Goal: Information Seeking & Learning: Learn about a topic

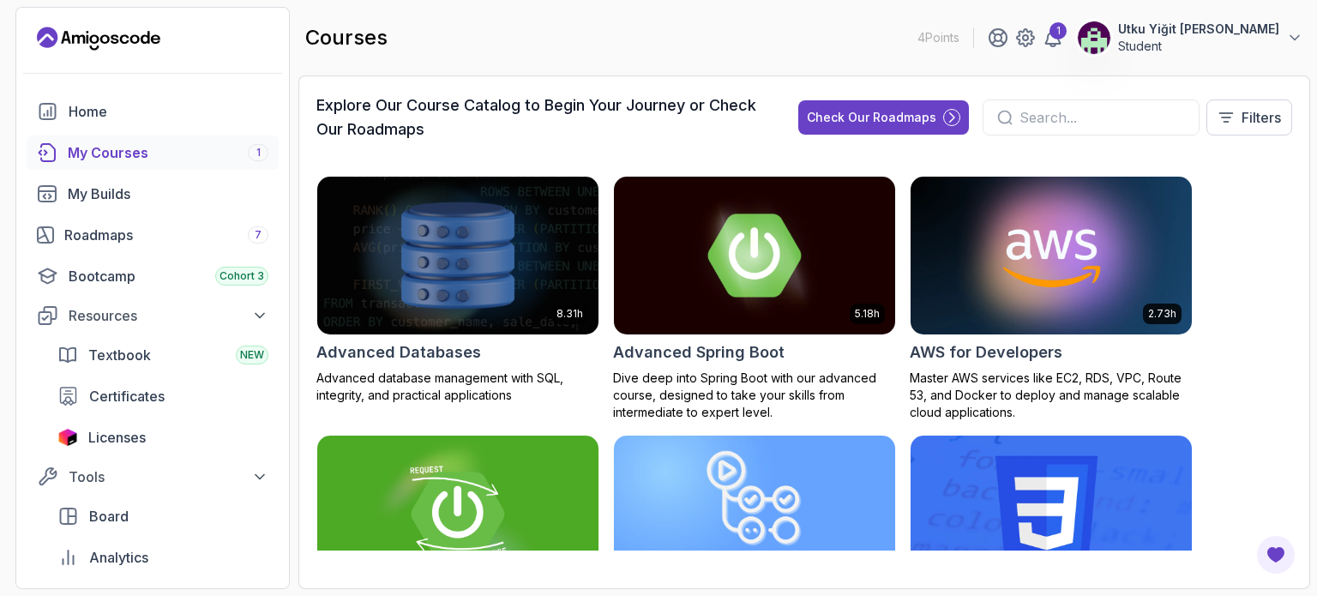
click at [163, 153] on div "My Courses 1" at bounding box center [168, 152] width 201 height 21
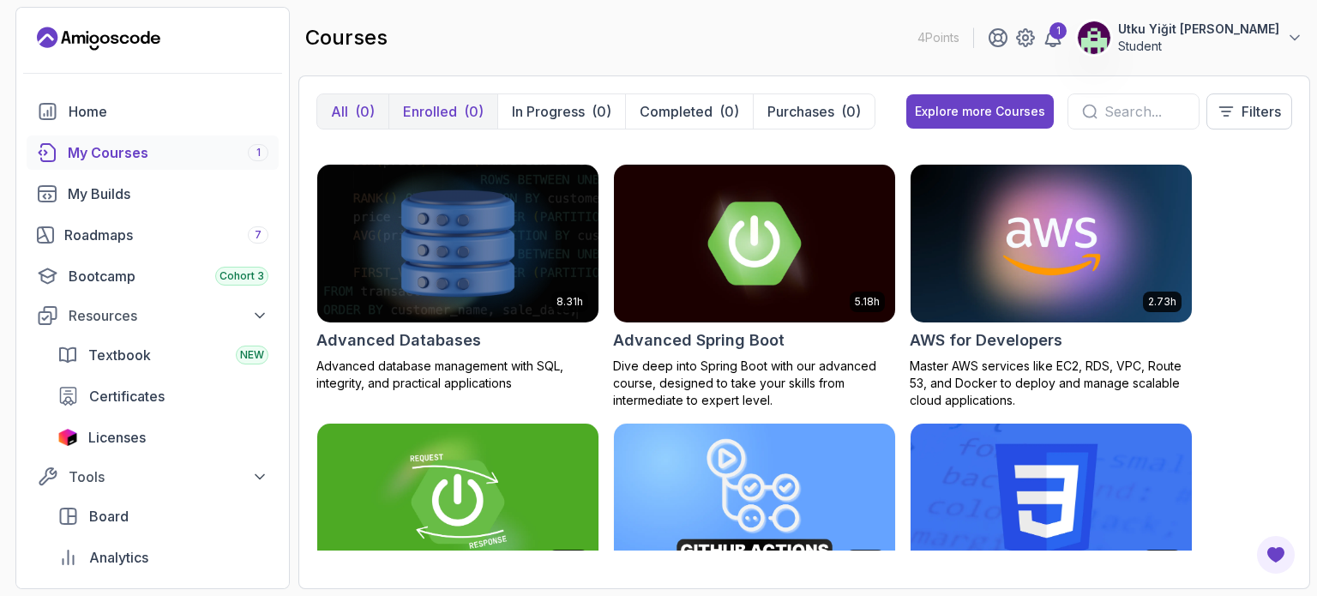
click at [454, 113] on p "Enrolled" at bounding box center [430, 111] width 54 height 21
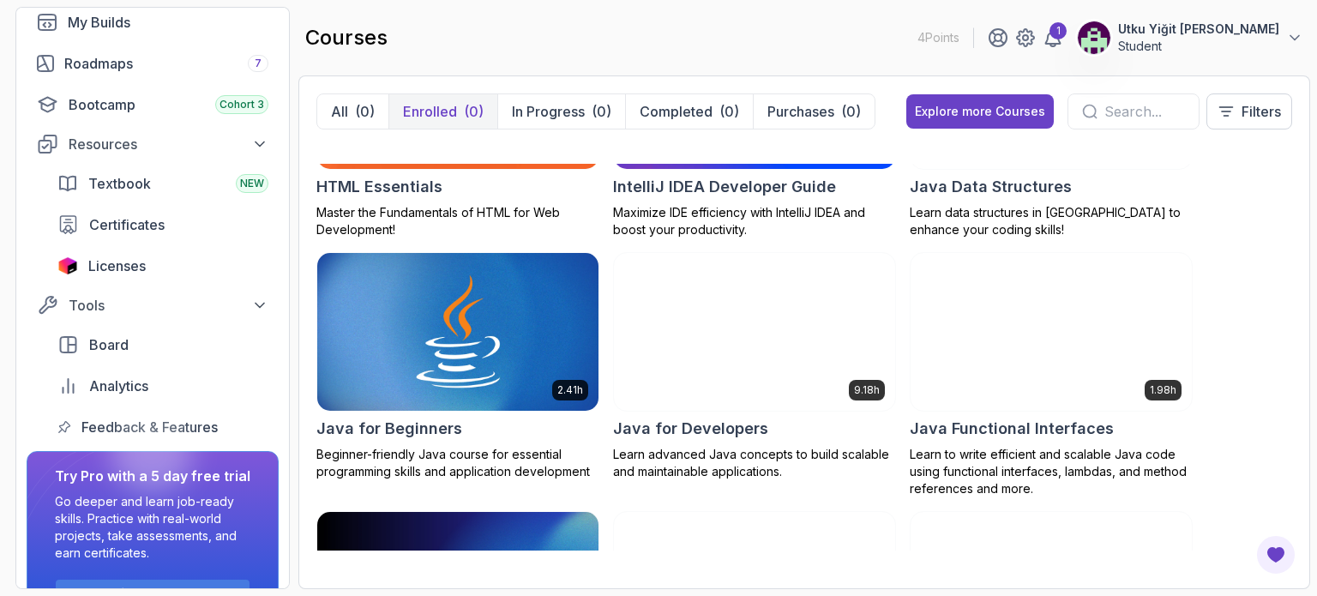
scroll to position [1200, 0]
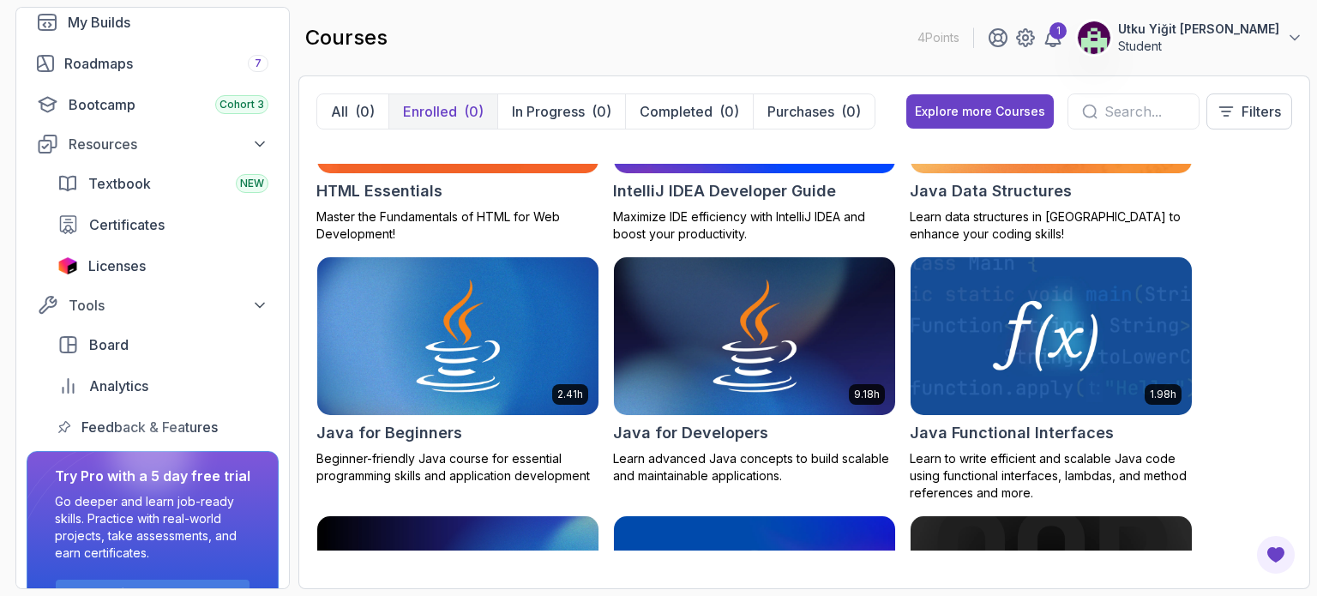
click at [511, 332] on img at bounding box center [457, 336] width 281 height 158
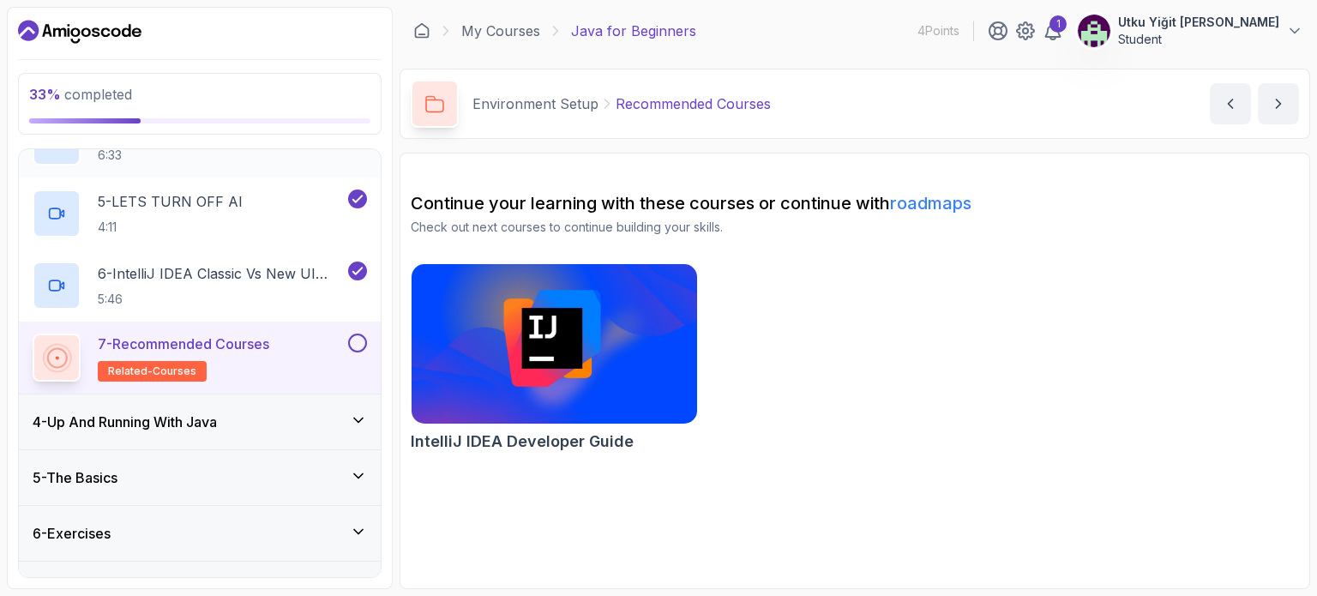
scroll to position [429, 0]
click at [250, 422] on div "4 - Up And Running With Java" at bounding box center [200, 419] width 334 height 21
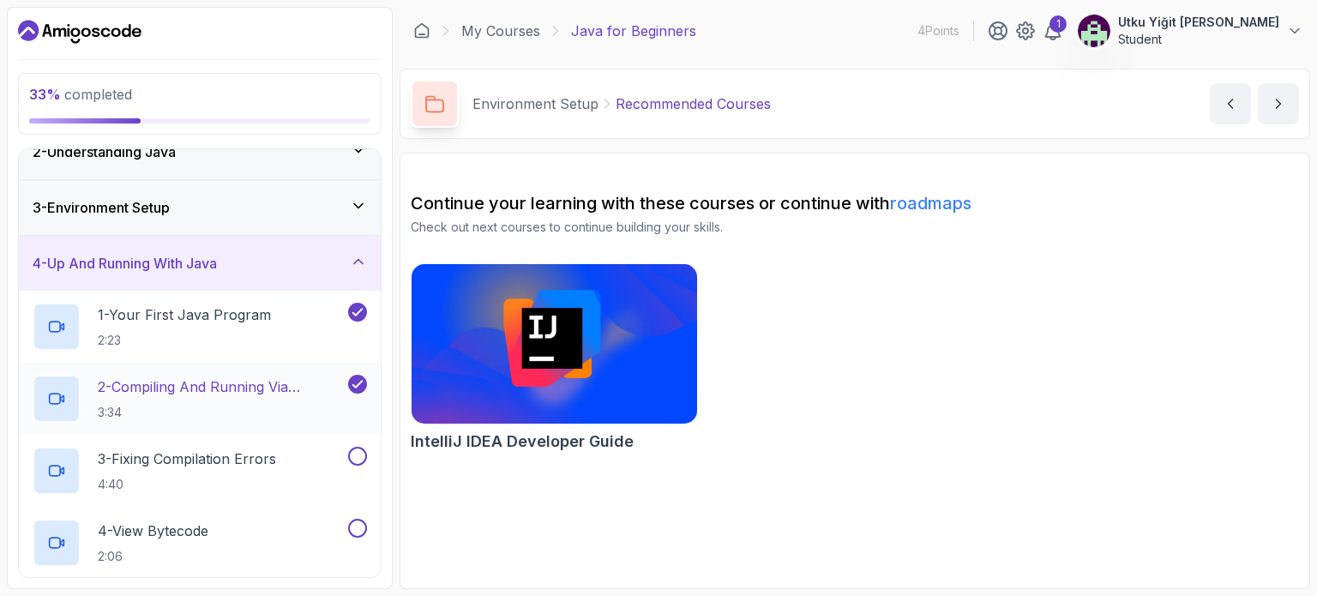
scroll to position [86, 0]
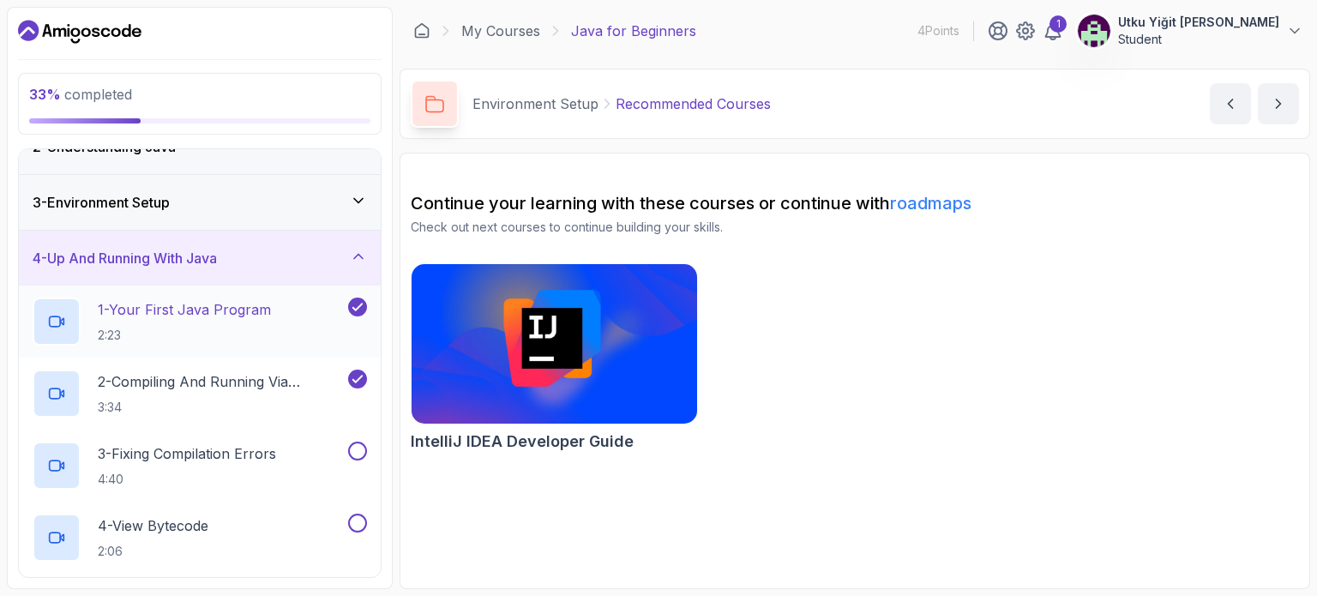
click at [171, 316] on p "1 - Your First Java Program" at bounding box center [184, 309] width 173 height 21
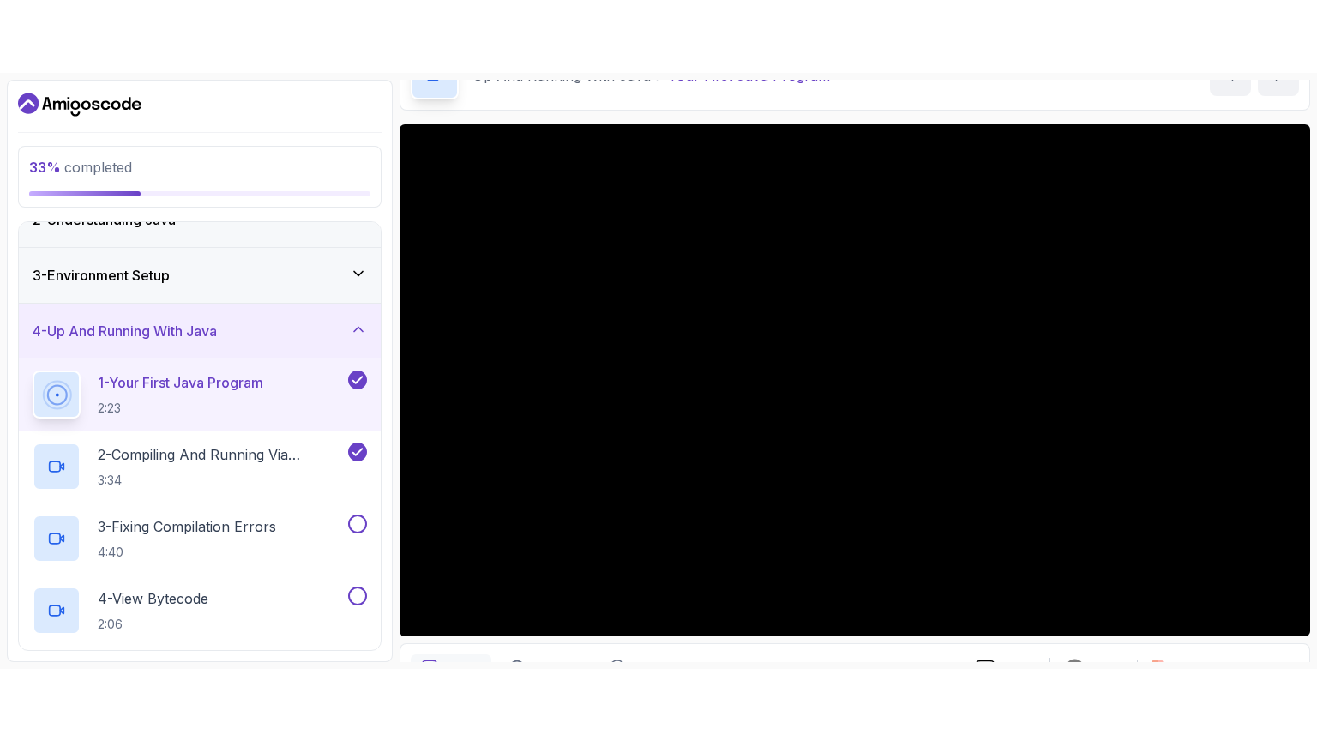
scroll to position [108, 0]
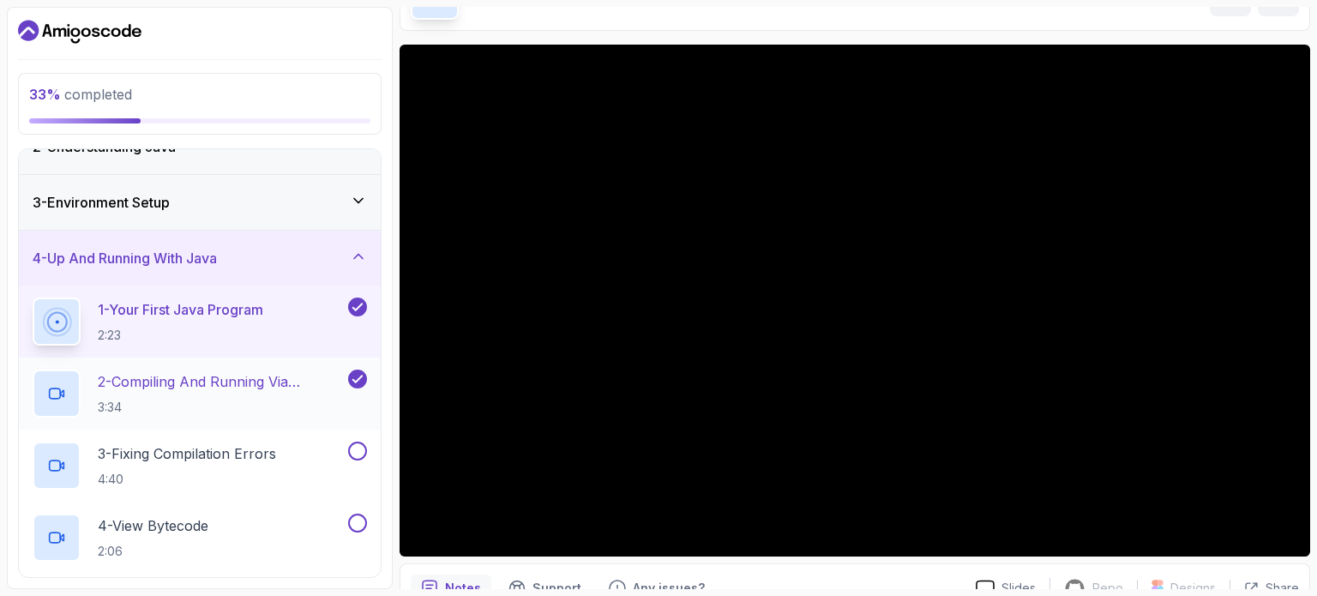
click at [171, 411] on p "3:34" at bounding box center [221, 407] width 247 height 17
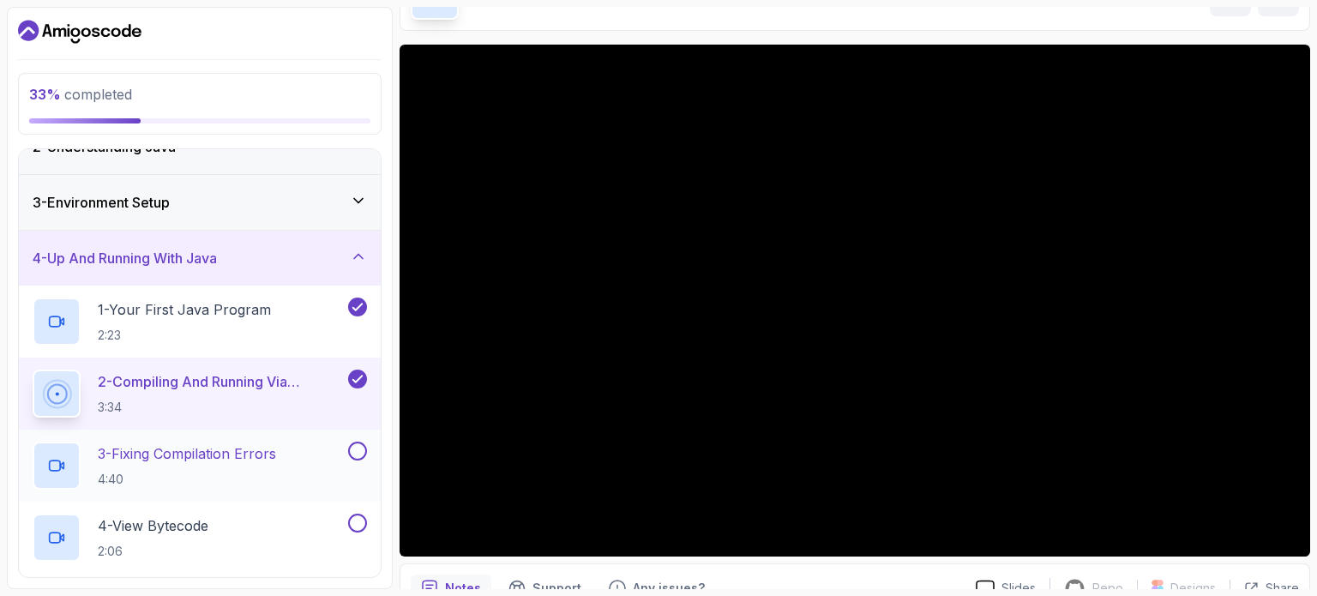
click at [188, 460] on p "3 - Fixing Compilation Errors" at bounding box center [187, 453] width 178 height 21
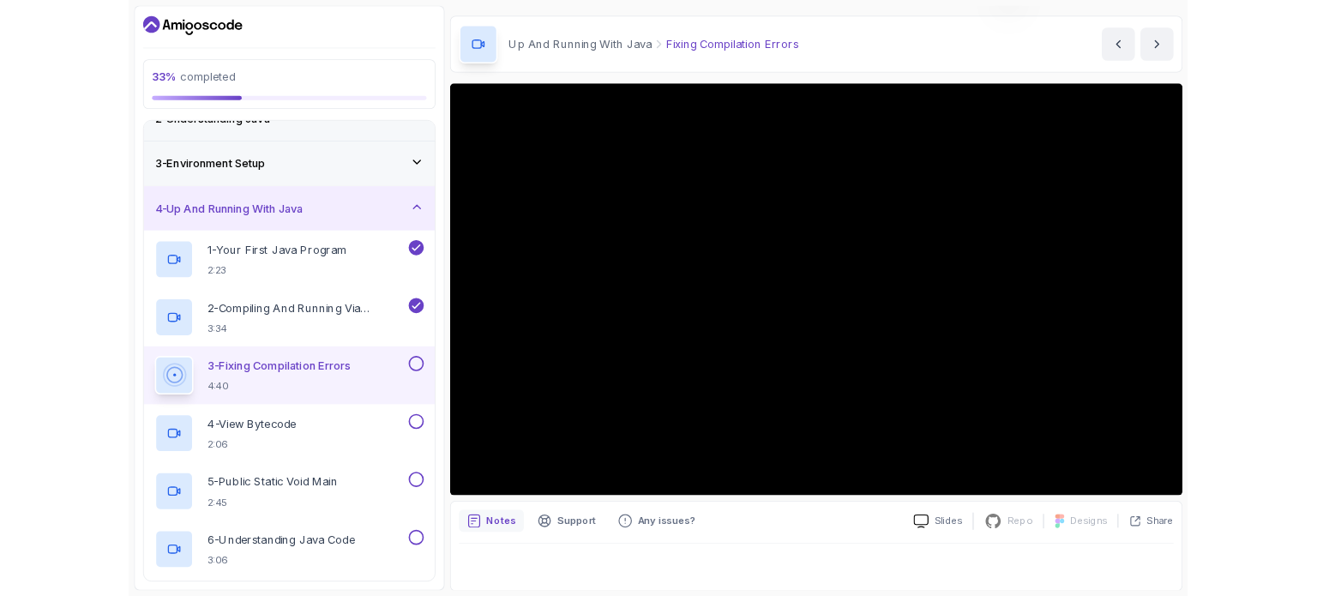
scroll to position [108, 0]
